Goal: Entertainment & Leisure: Browse casually

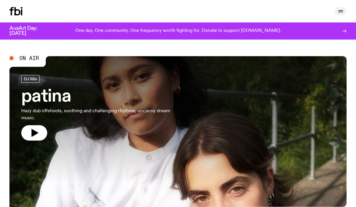
click at [340, 9] on icon "button" at bounding box center [340, 11] width 7 height 7
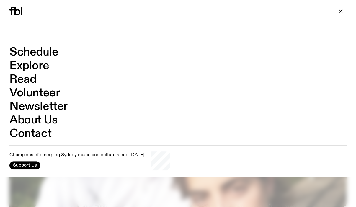
click at [28, 34] on div "Schedule Explore Read Volunteer Newsletter About Us Contact Champions of emergi…" at bounding box center [178, 88] width 356 height 177
click at [30, 65] on link "Explore" at bounding box center [29, 65] width 40 height 11
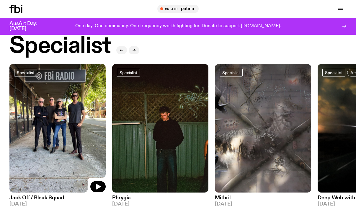
scroll to position [427, 0]
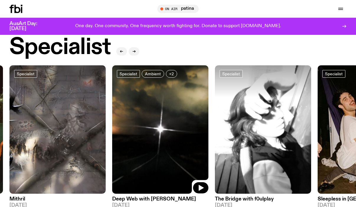
click at [158, 118] on img at bounding box center [160, 129] width 96 height 128
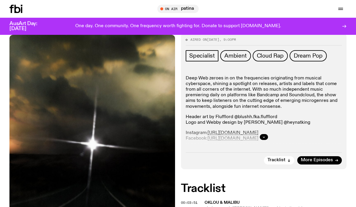
scroll to position [105, 0]
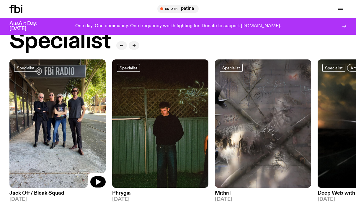
scroll to position [433, 0]
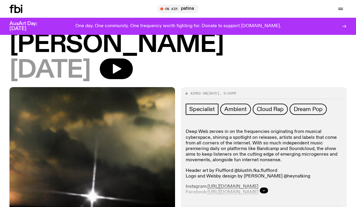
scroll to position [45, 0]
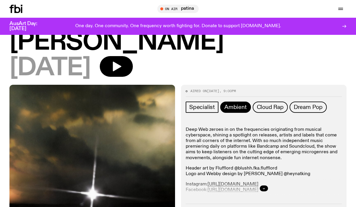
click at [231, 106] on span "Ambient" at bounding box center [235, 107] width 22 height 6
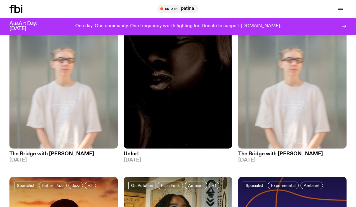
scroll to position [230, 0]
